Goal: Entertainment & Leisure: Consume media (video, audio)

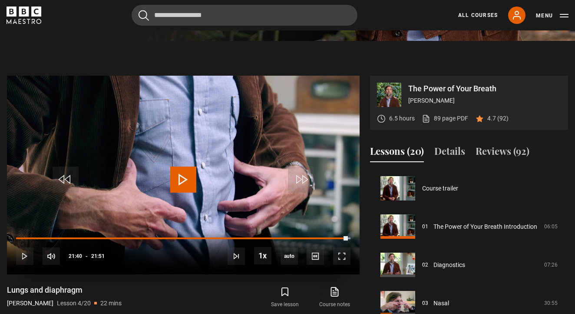
scroll to position [115, 0]
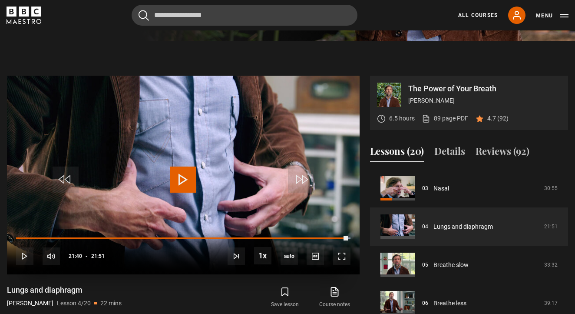
click at [178, 180] on span "Video Player" at bounding box center [183, 179] width 26 height 26
click at [343, 250] on span "Video Player" at bounding box center [341, 255] width 17 height 17
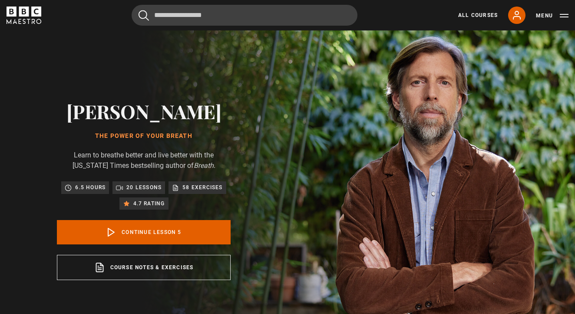
scroll to position [153, 0]
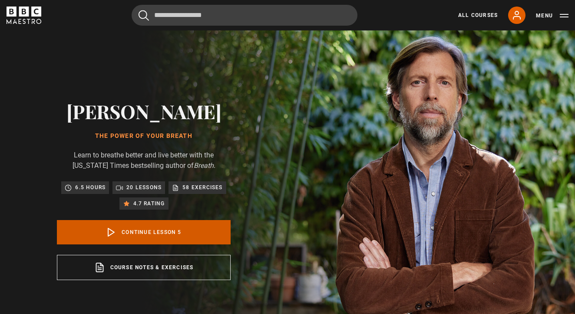
click at [208, 226] on link "Continue lesson 5" at bounding box center [144, 232] width 174 height 24
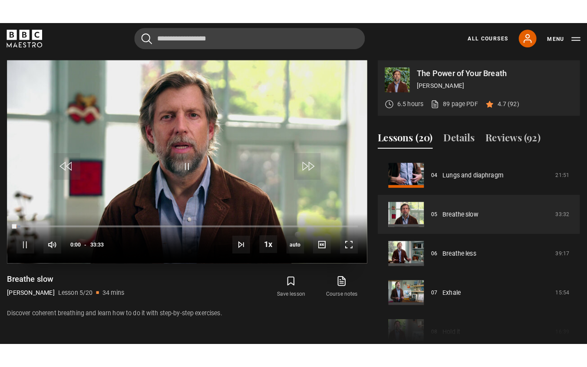
scroll to position [349, 0]
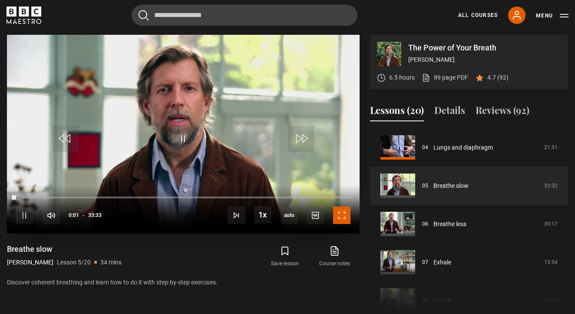
click at [347, 222] on span "Video Player" at bounding box center [341, 214] width 17 height 17
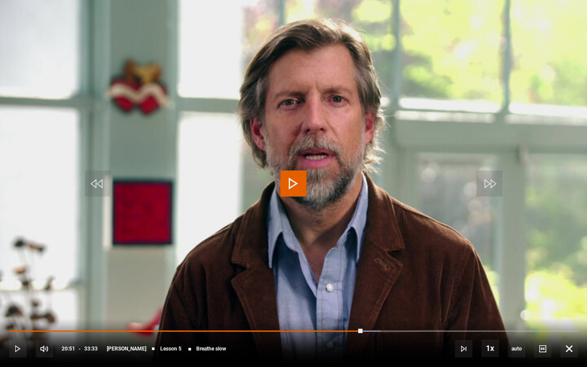
click at [298, 178] on span "Video Player" at bounding box center [294, 183] width 26 height 26
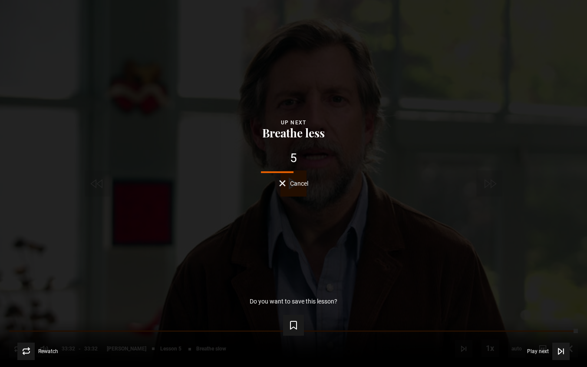
click at [298, 178] on div "5 Cancel" at bounding box center [293, 169] width 559 height 34
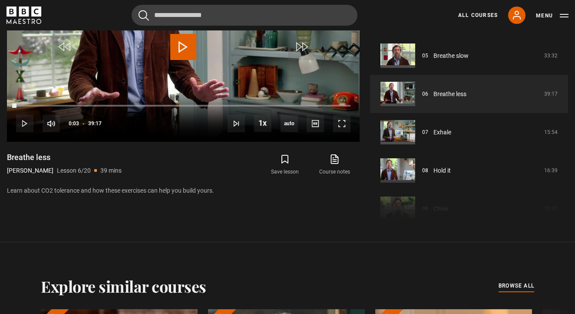
scroll to position [513, 0]
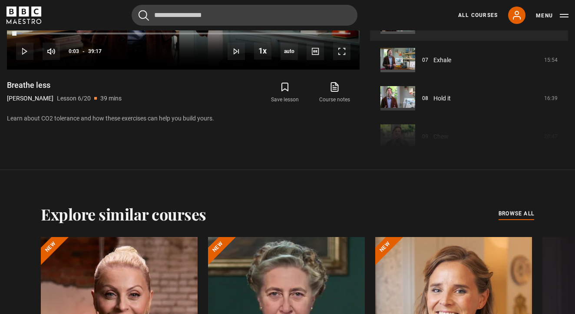
click at [421, 155] on section "The Power of Your Breath [PERSON_NAME] 6.5 hours 89 page PDF (opens in new tab)…" at bounding box center [287, 3] width 575 height 334
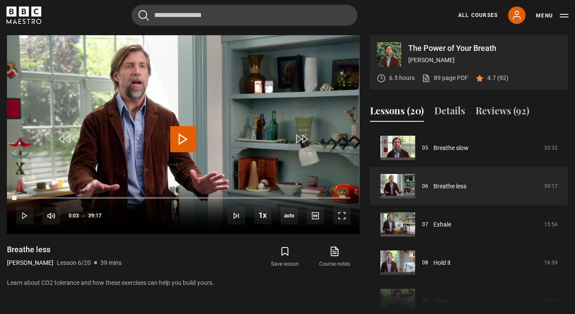
scroll to position [343, 0]
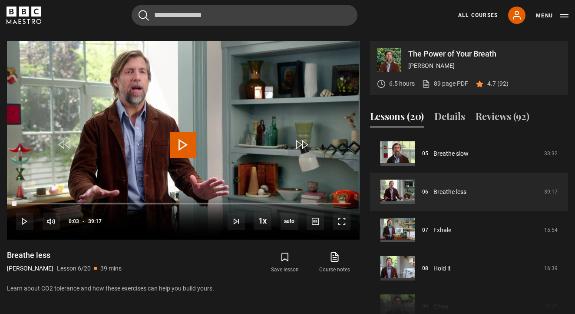
click at [412, 117] on button "Lessons (20)" at bounding box center [397, 118] width 54 height 18
click at [441, 122] on button "Details" at bounding box center [449, 118] width 31 height 18
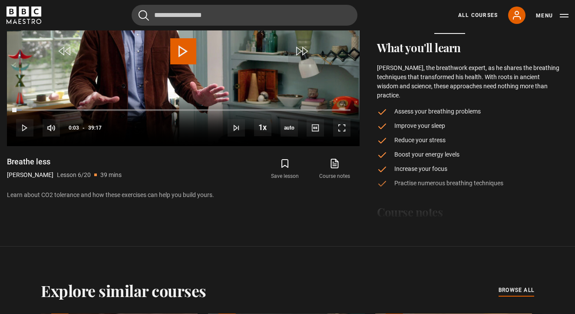
scroll to position [440, 0]
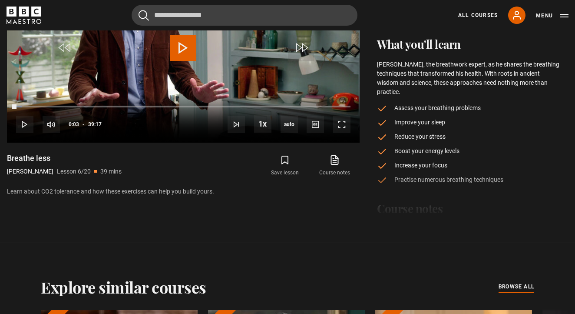
click at [407, 213] on div "What you'll learn [PERSON_NAME], the breathwork expert, as he shares the breath…" at bounding box center [469, 131] width 198 height 188
click at [330, 155] on icon at bounding box center [334, 160] width 11 height 10
